Goal: Information Seeking & Learning: Check status

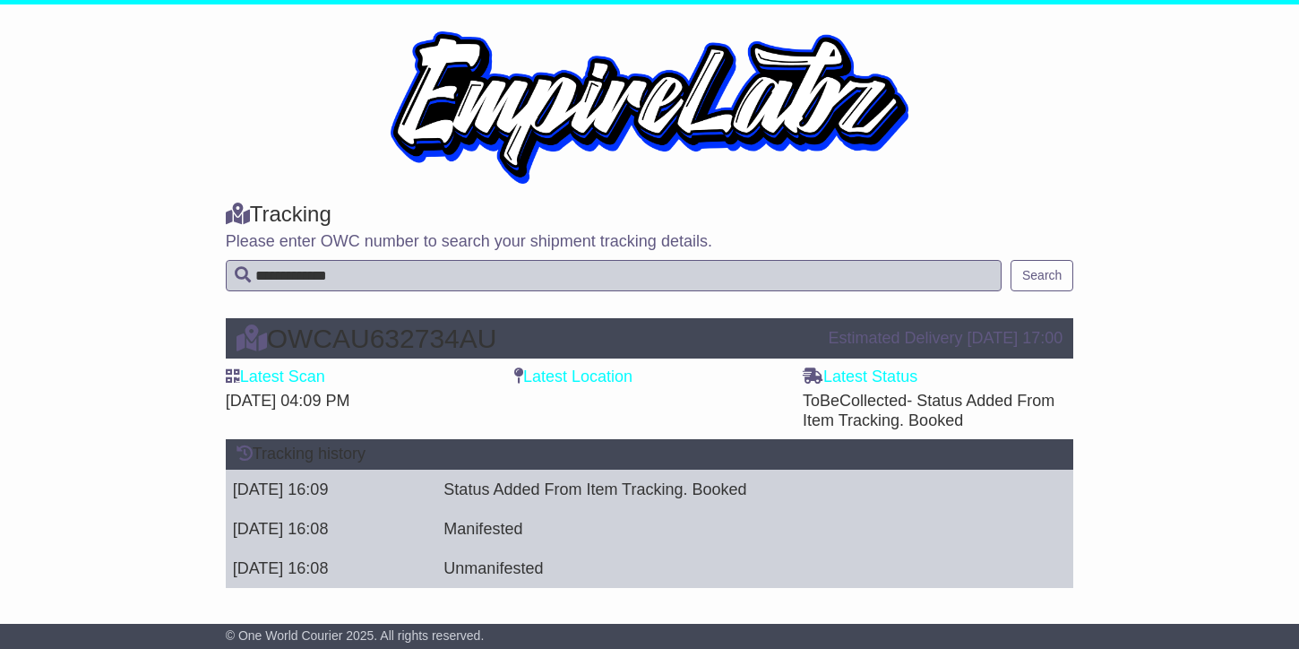
scroll to position [3, 0]
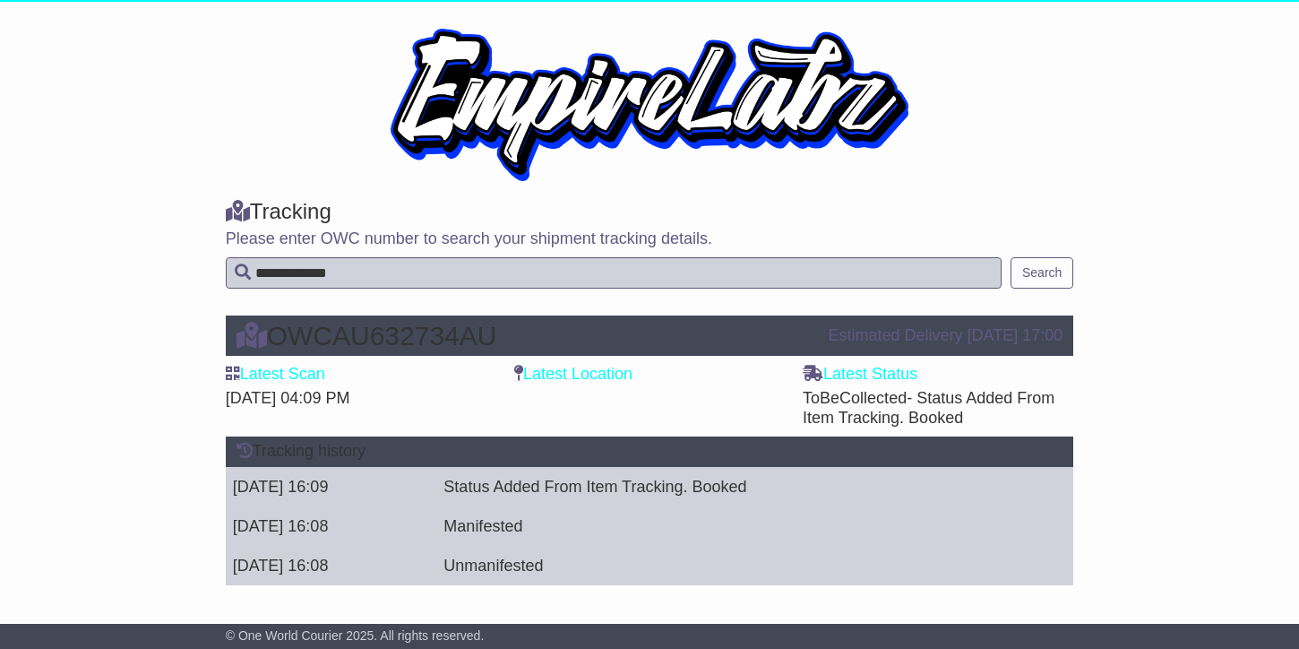
click at [668, 564] on td "Unmanifested" at bounding box center [740, 565] width 609 height 39
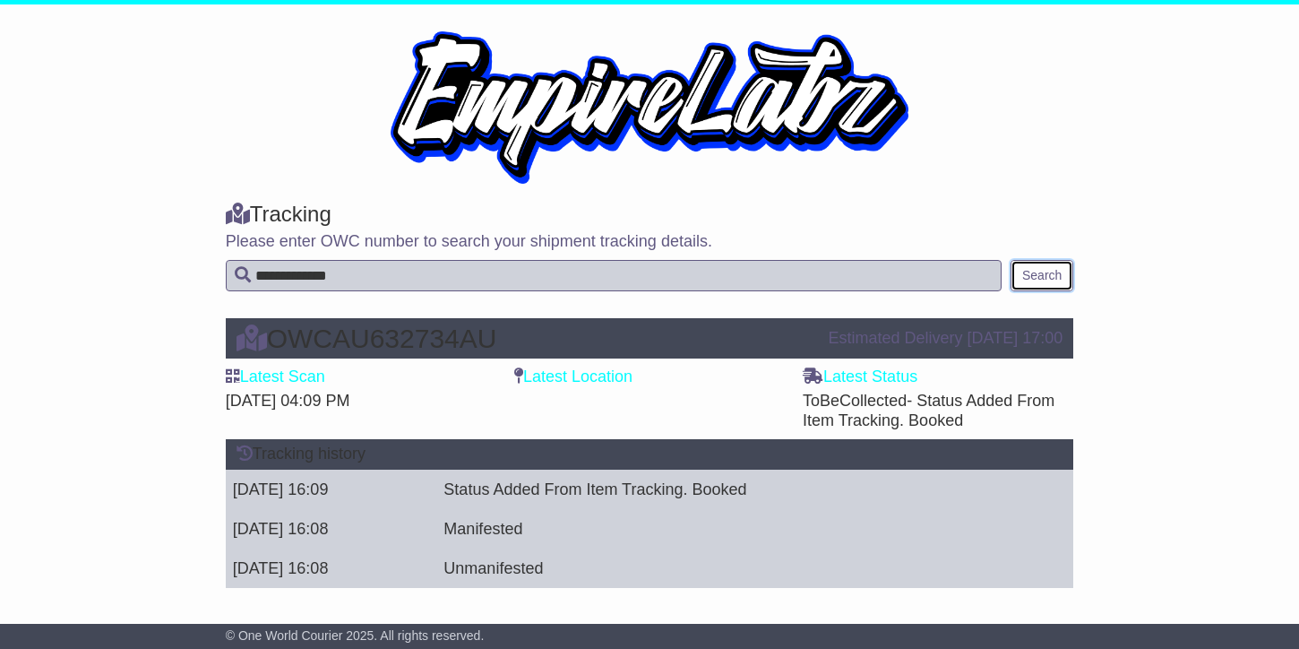
click at [1033, 275] on button "Search" at bounding box center [1042, 275] width 63 height 31
